Goal: Answer question/provide support: Share knowledge or assist other users

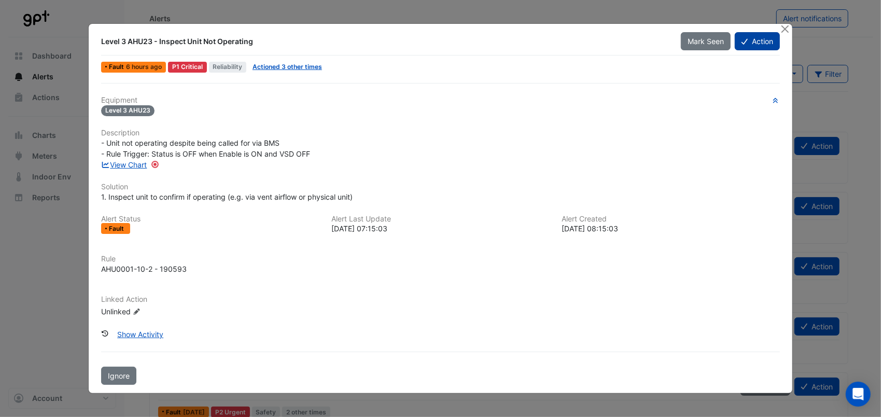
click at [766, 41] on button "Action" at bounding box center [757, 41] width 45 height 18
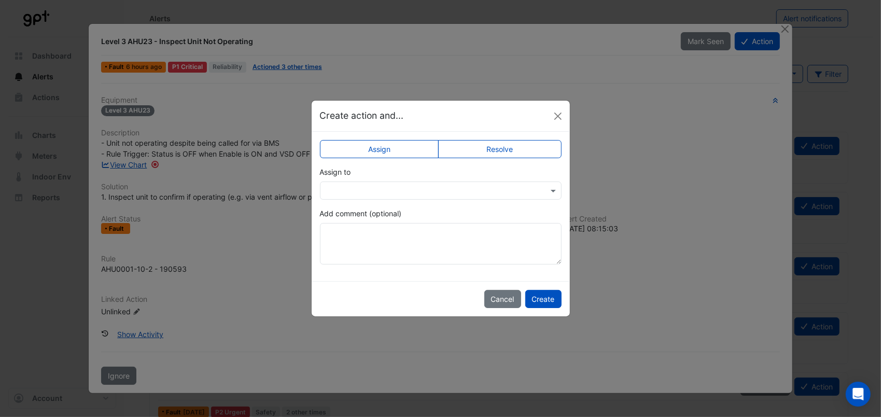
click at [372, 183] on div at bounding box center [441, 190] width 242 height 18
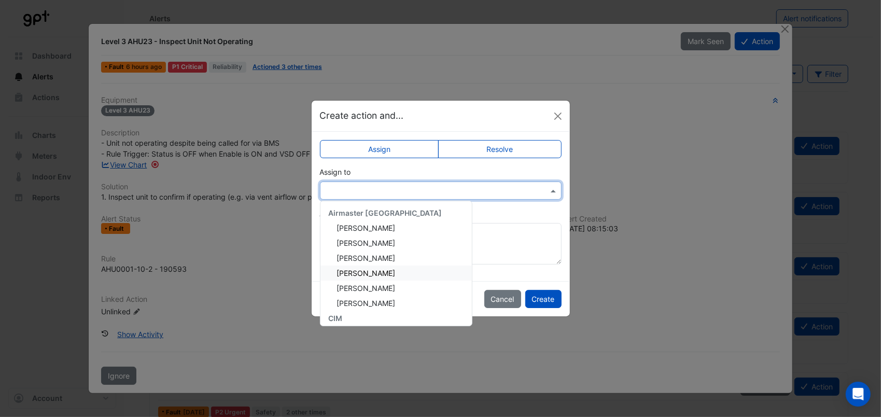
click at [372, 272] on span "[PERSON_NAME]" at bounding box center [366, 273] width 59 height 9
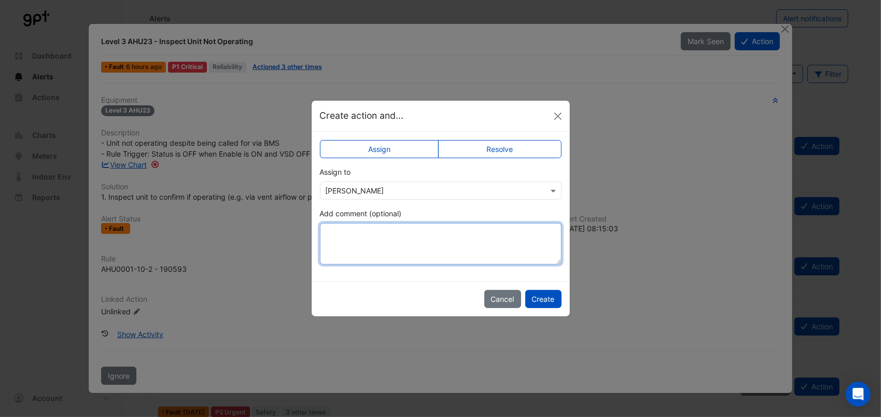
click at [376, 235] on textarea "Add comment (optional)" at bounding box center [441, 243] width 242 height 41
type textarea "**********"
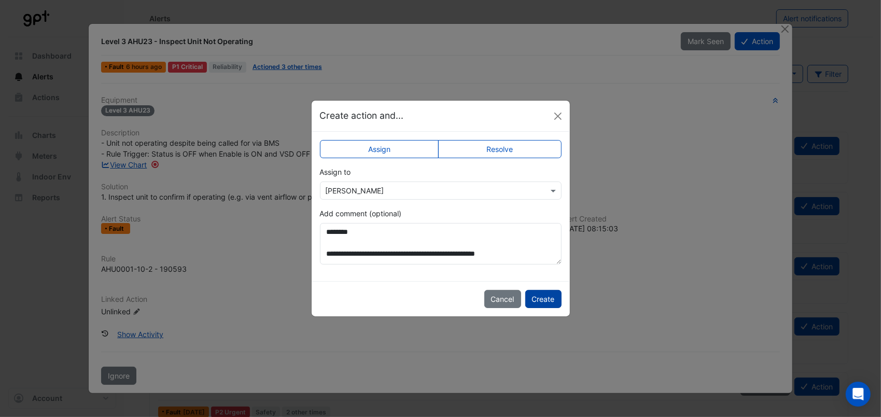
click at [538, 299] on button "Create" at bounding box center [543, 299] width 36 height 18
